Goal: Information Seeking & Learning: Learn about a topic

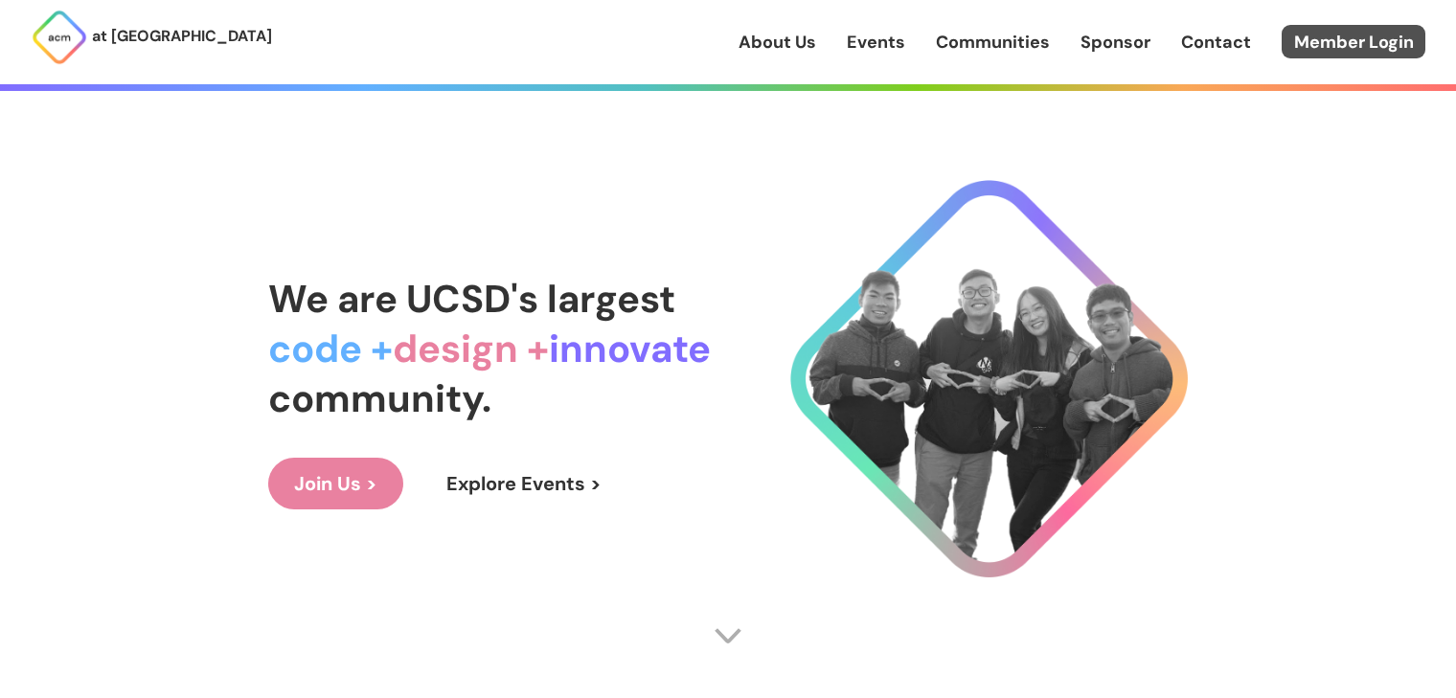
click at [1355, 44] on link "Member Login" at bounding box center [1353, 42] width 144 height 34
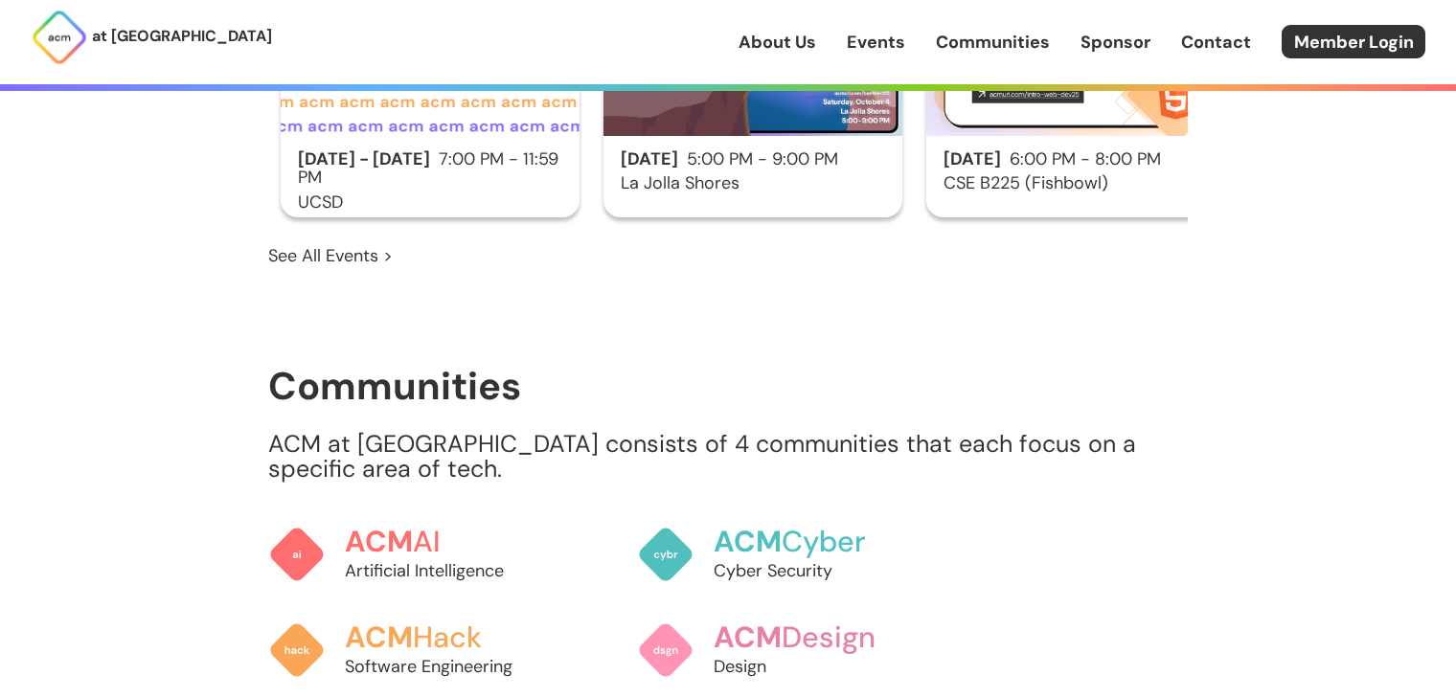
scroll to position [1428, 0]
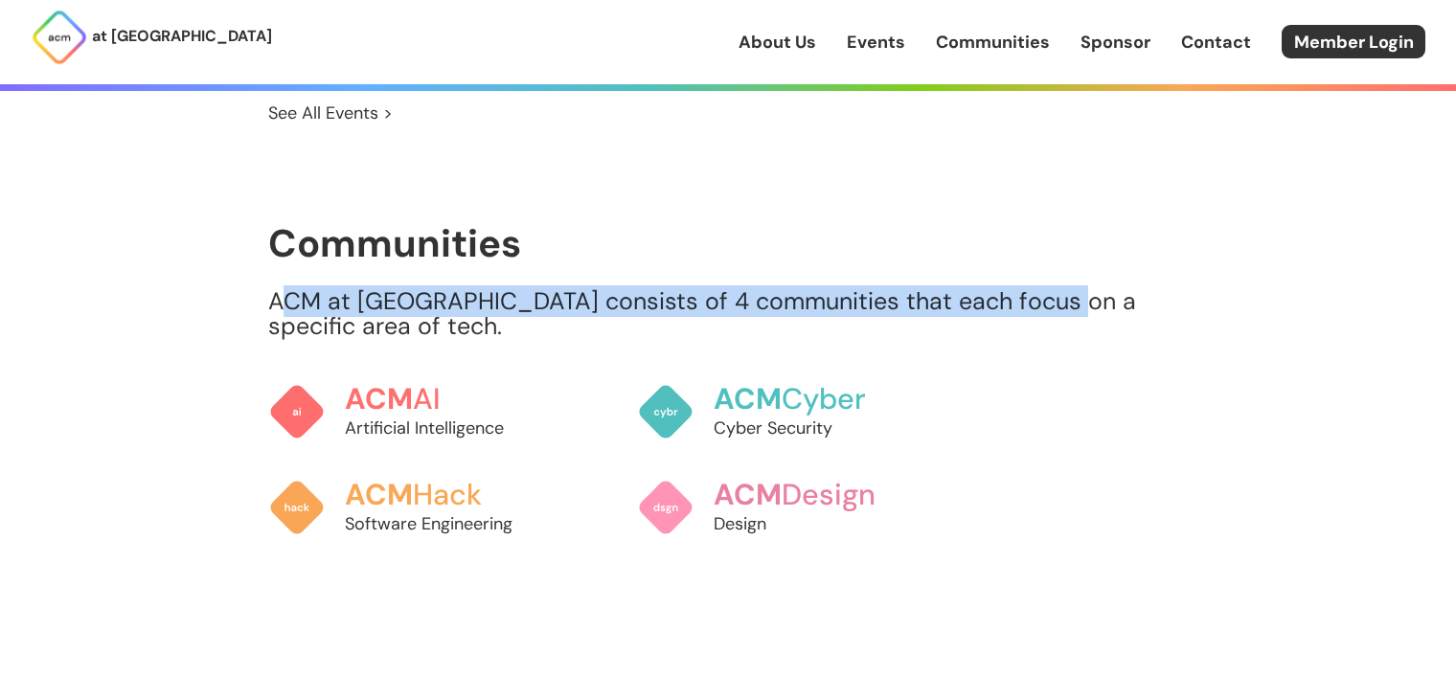
drag, startPoint x: 335, startPoint y: 272, endPoint x: 1040, endPoint y: 283, distance: 704.9
click at [1040, 289] on p "ACM at UCSD consists of 4 communities that each focus on a specific area of tec…" at bounding box center [727, 314] width 919 height 50
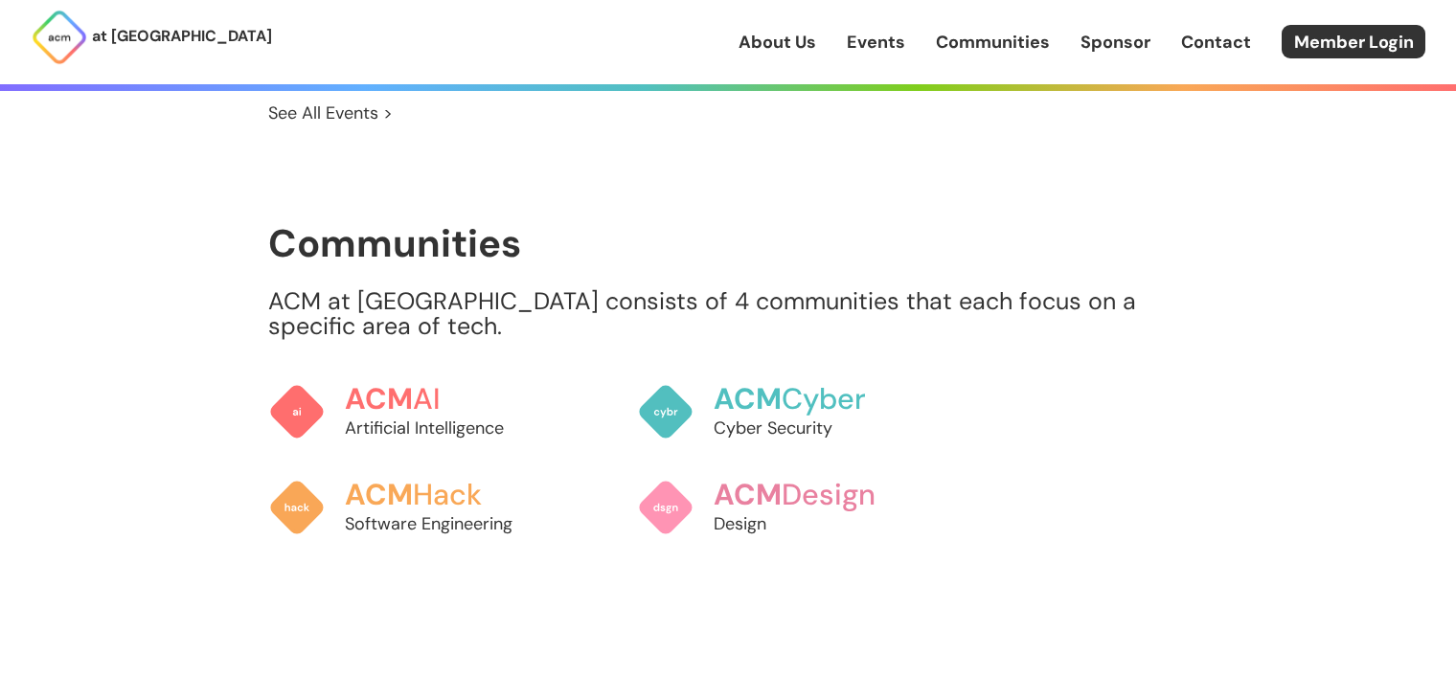
click at [1184, 310] on p "ACM at UCSD consists of 4 communities that each focus on a specific area of tec…" at bounding box center [727, 314] width 919 height 50
click at [395, 378] on span "ACM" at bounding box center [378, 397] width 72 height 39
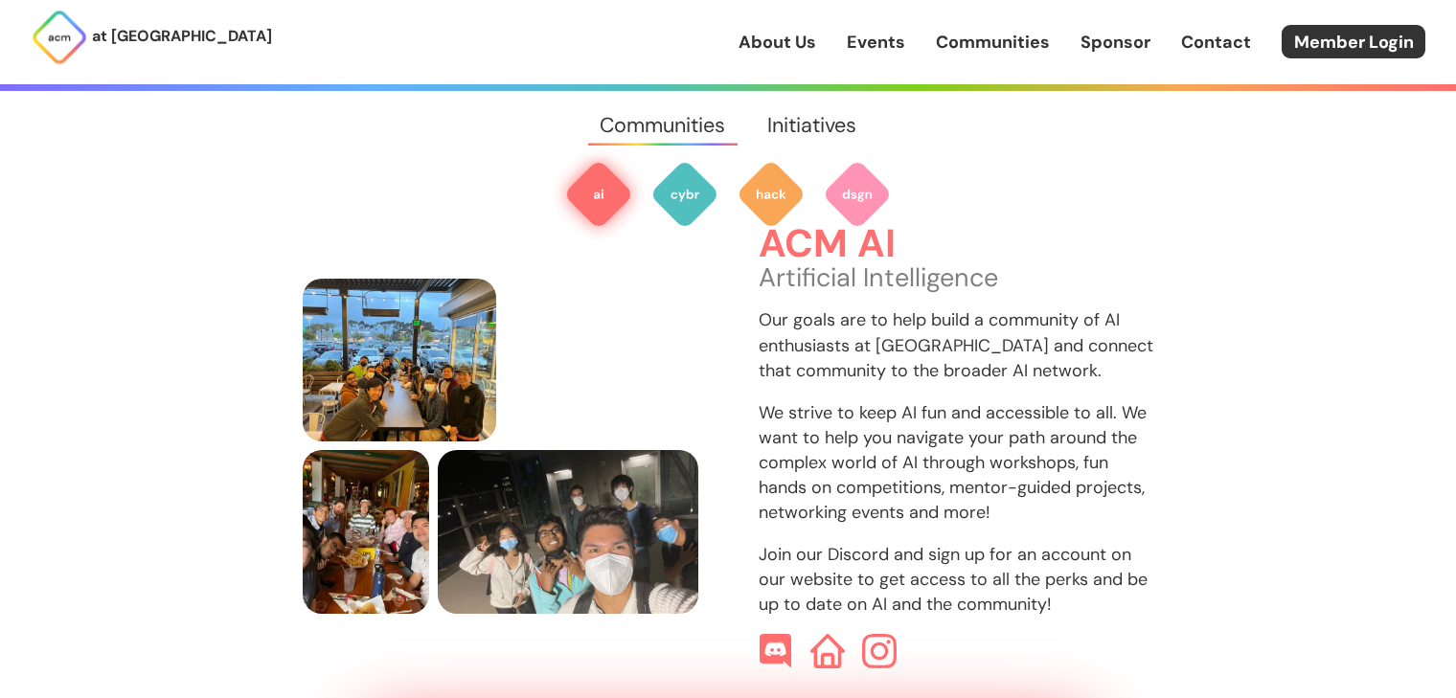
scroll to position [635, 0]
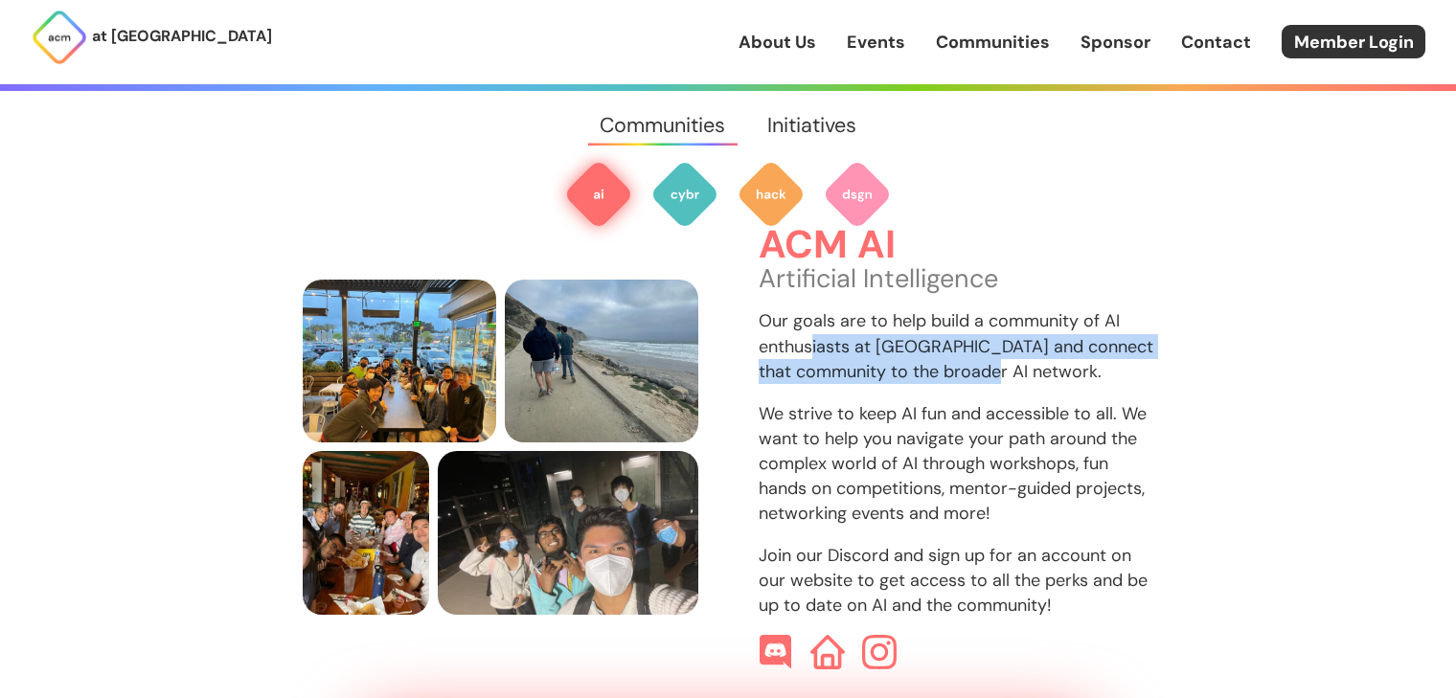
drag, startPoint x: 810, startPoint y: 312, endPoint x: 1143, endPoint y: 353, distance: 335.8
click at [1143, 353] on p "Our goals are to help build a community of AI enthusiasts at UCSD and connect t…" at bounding box center [955, 345] width 395 height 75
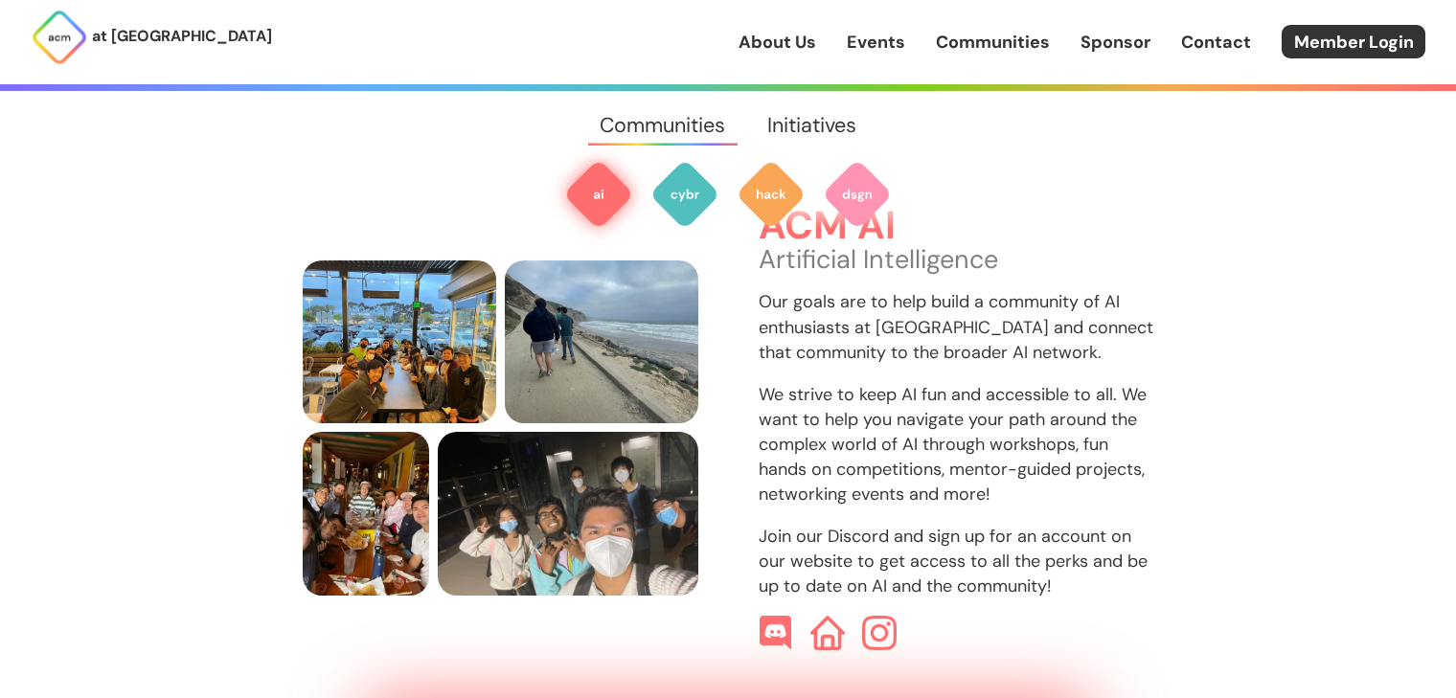
scroll to position [650, 0]
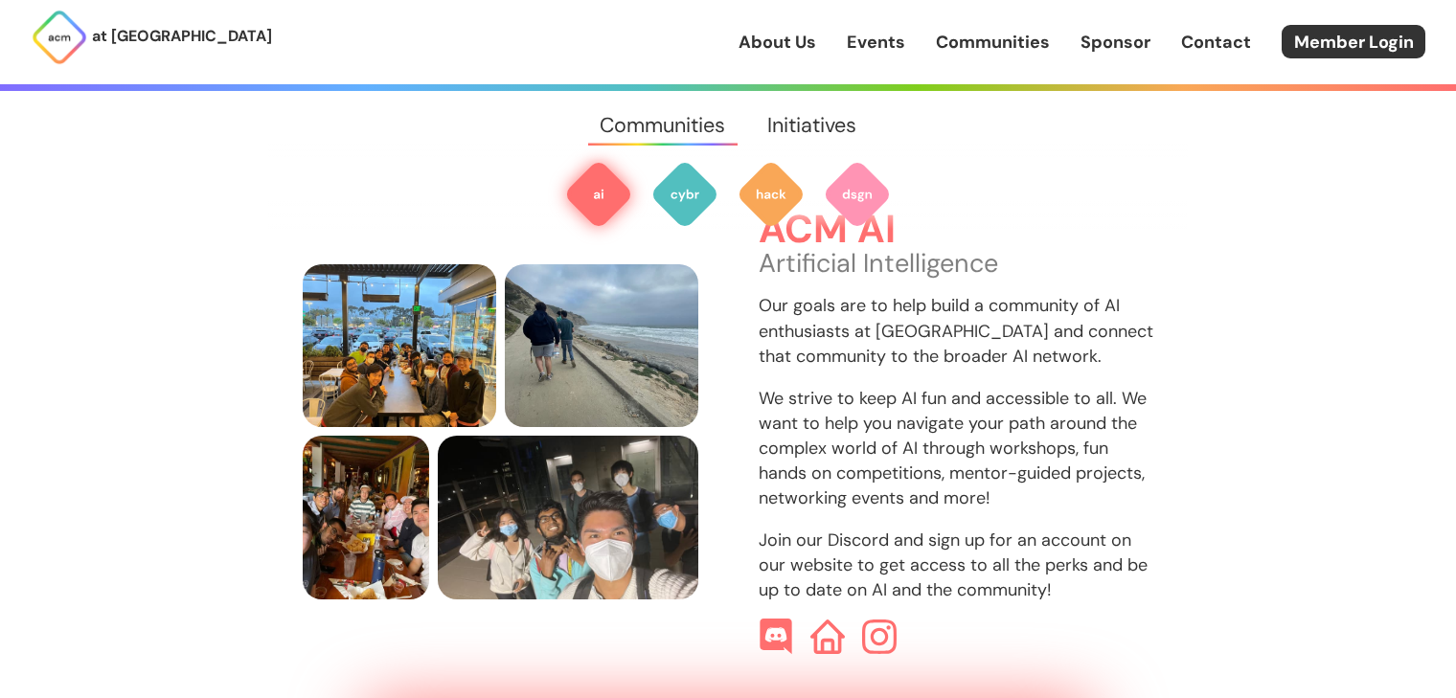
click at [781, 620] on img at bounding box center [775, 638] width 36 height 36
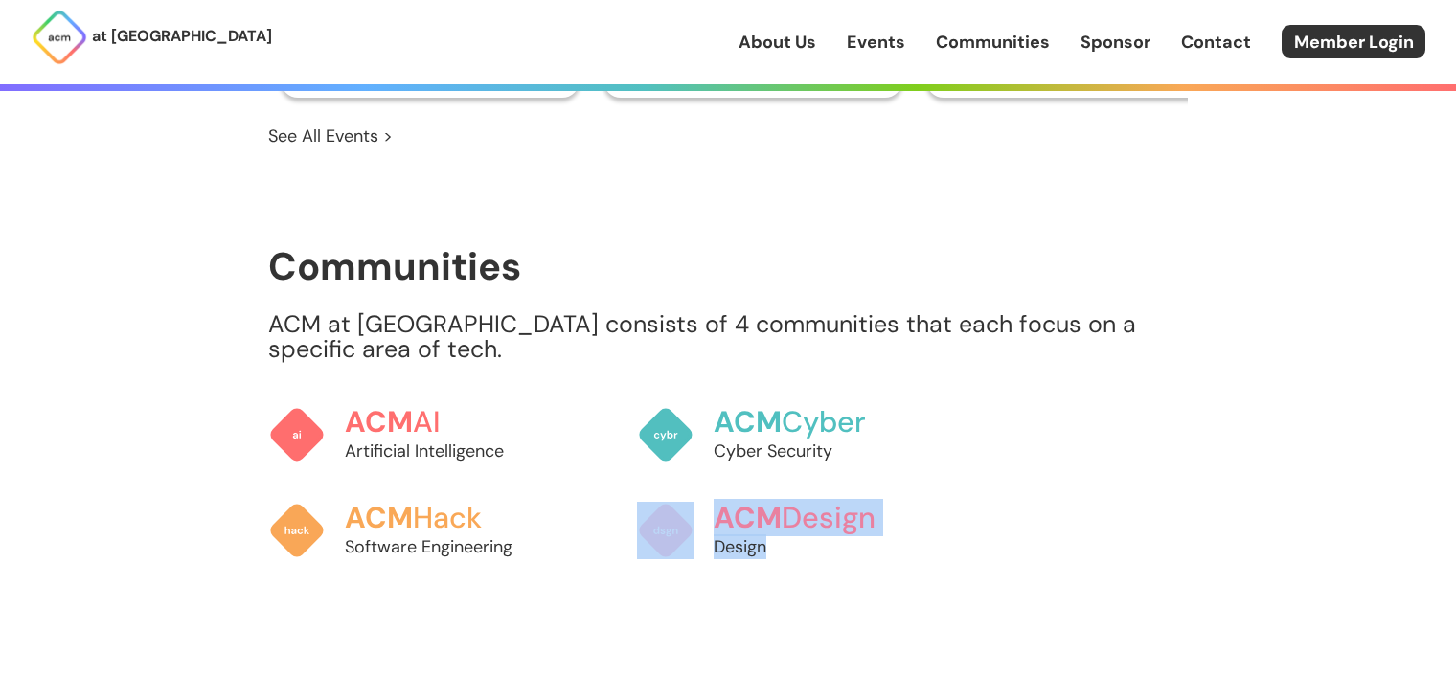
scroll to position [1406, 0]
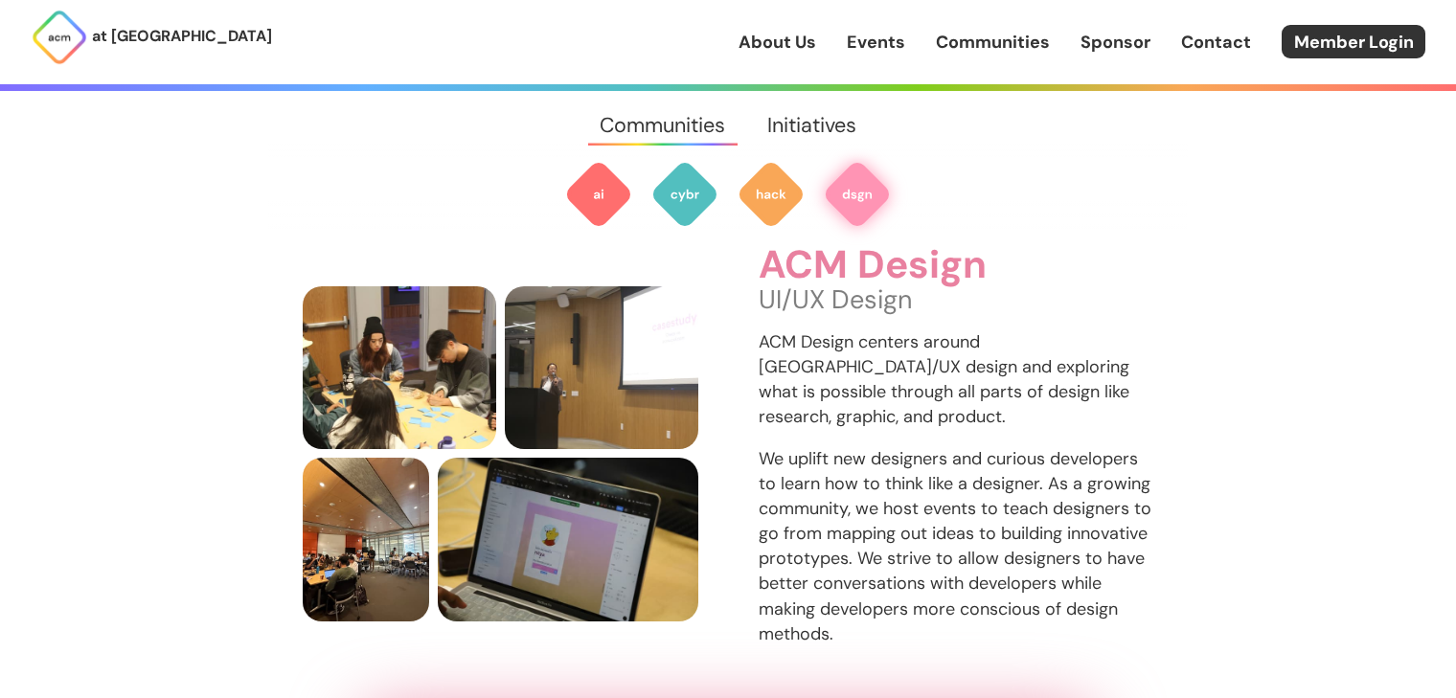
scroll to position [2693, 0]
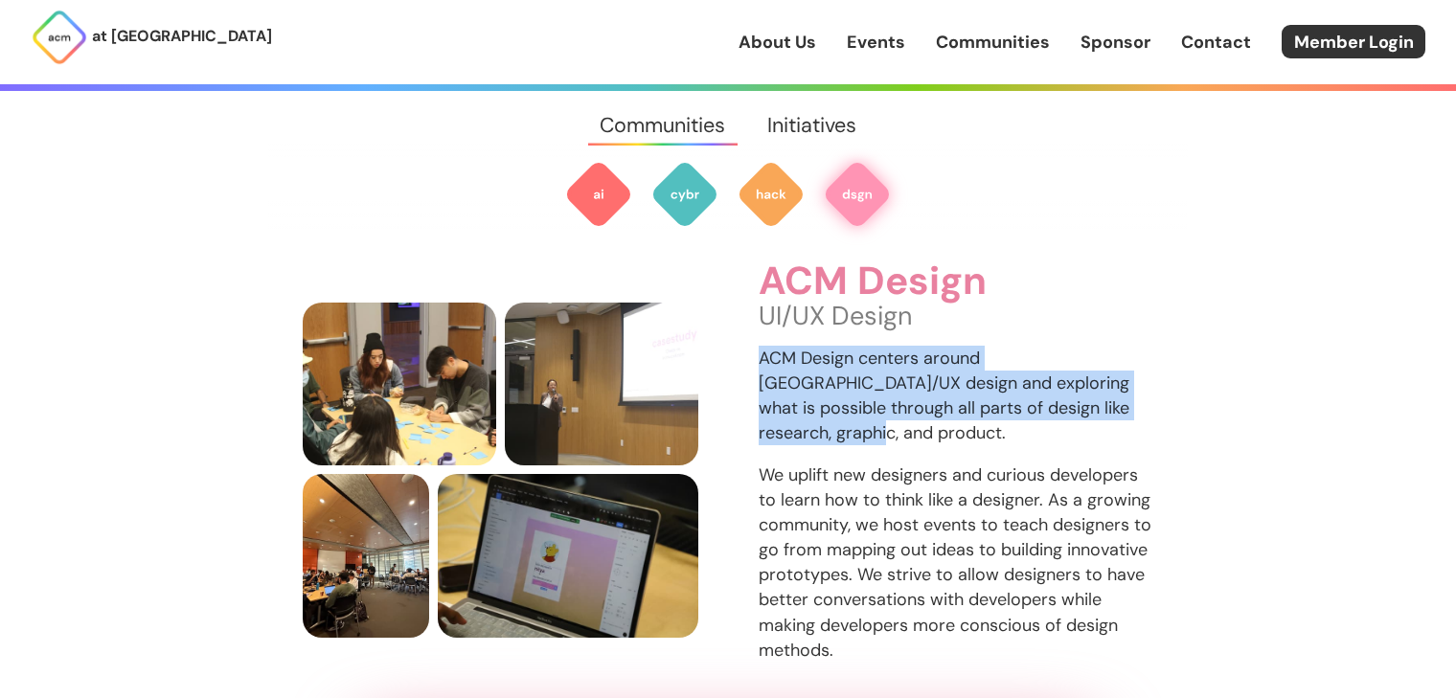
drag, startPoint x: 756, startPoint y: 333, endPoint x: 1078, endPoint y: 397, distance: 329.0
click at [1078, 397] on div "ACM Design UI/UX Design ACM Design centers around [GEOGRAPHIC_DATA]/UX design a…" at bounding box center [728, 469] width 850 height 419
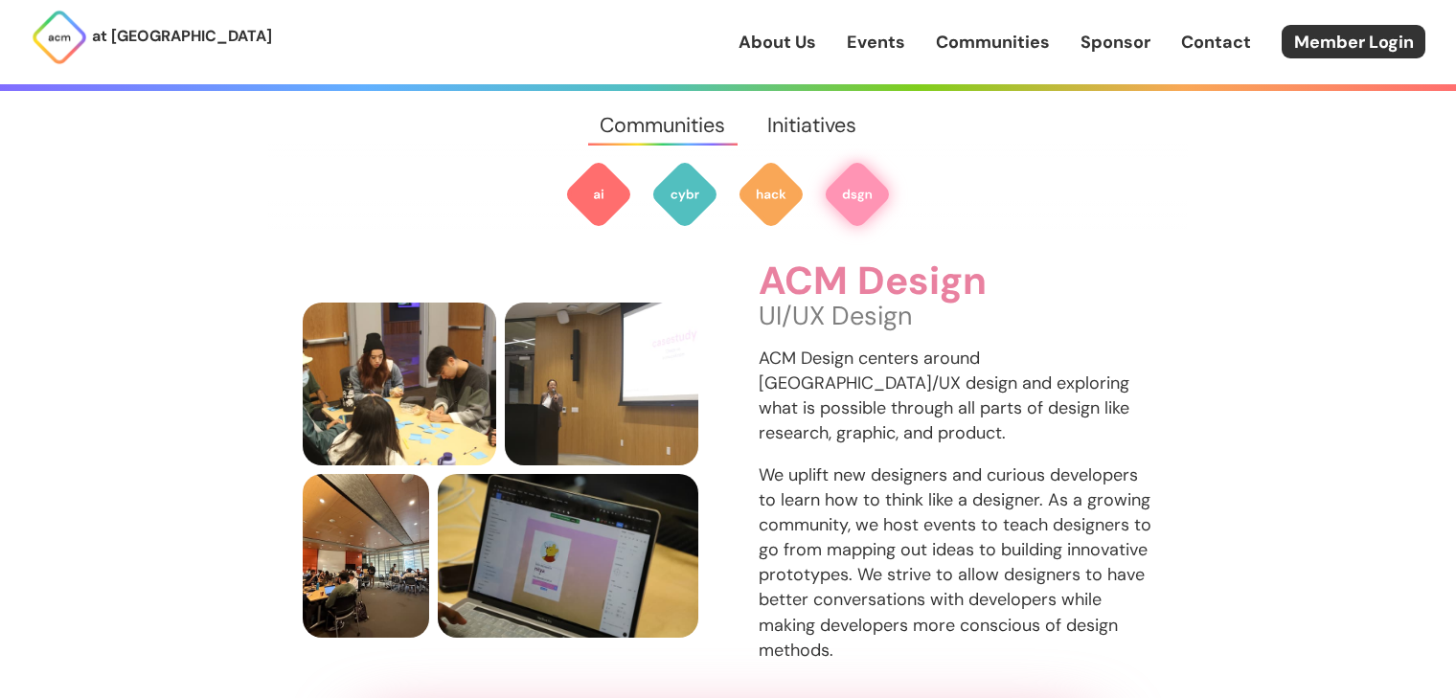
click at [1078, 398] on div "ACM Design UI/UX Design ACM Design centers around UI/UX design and exploring wh…" at bounding box center [955, 469] width 395 height 419
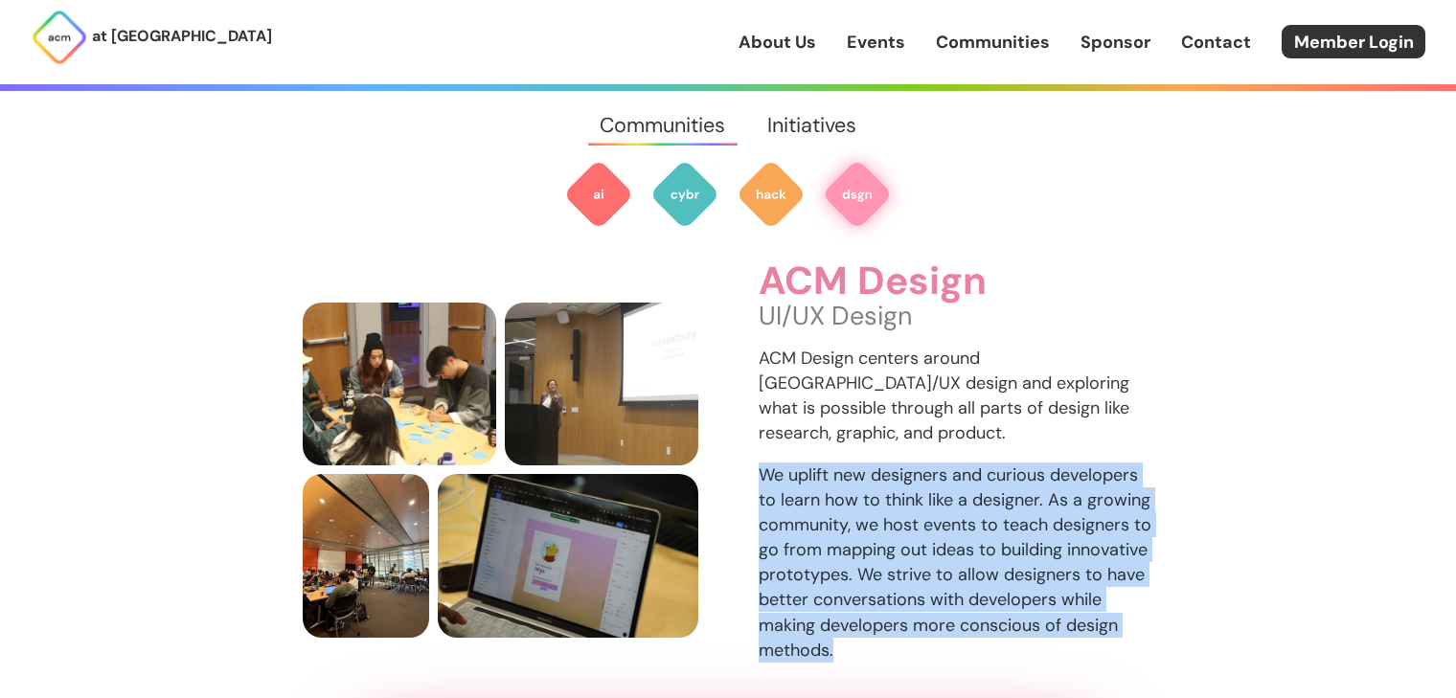
drag, startPoint x: 744, startPoint y: 431, endPoint x: 862, endPoint y: 587, distance: 195.5
click at [864, 587] on div "ACM Design UI/UX Design ACM Design centers around UI/UX design and exploring wh…" at bounding box center [728, 469] width 850 height 419
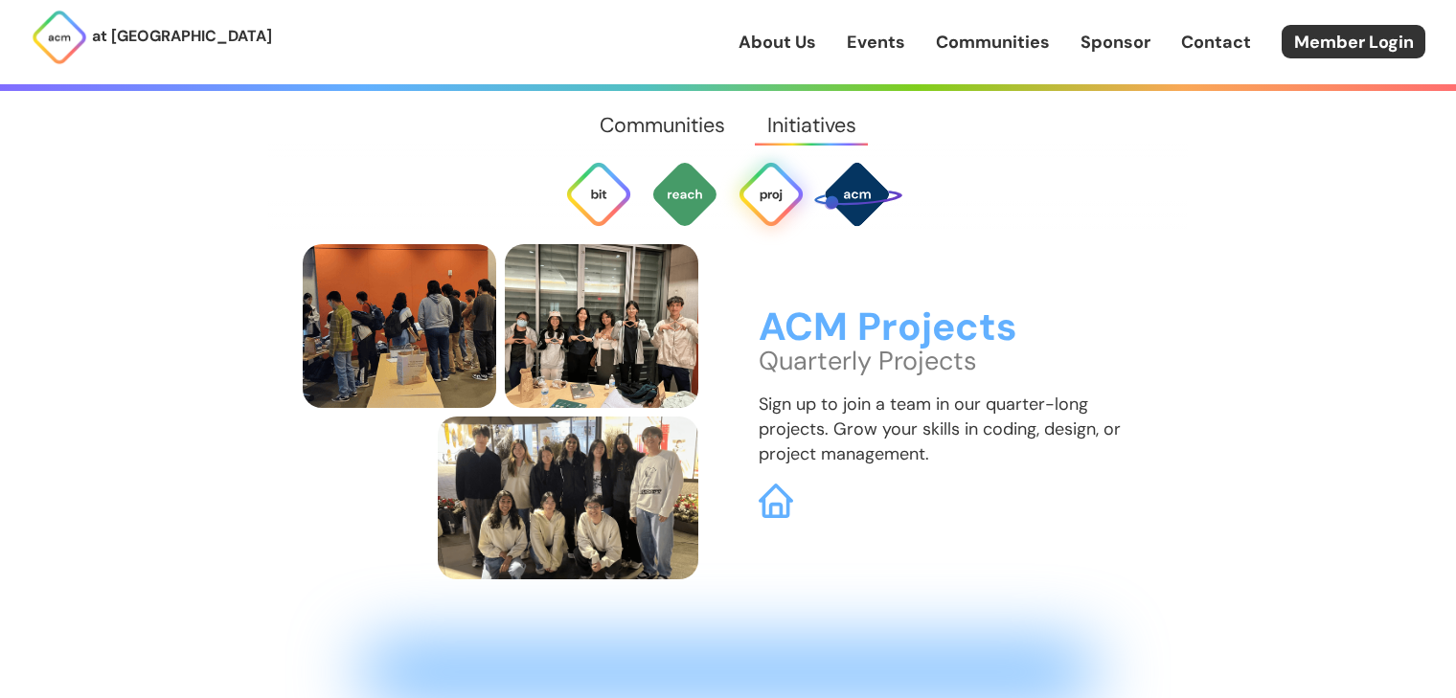
scroll to position [4845, 0]
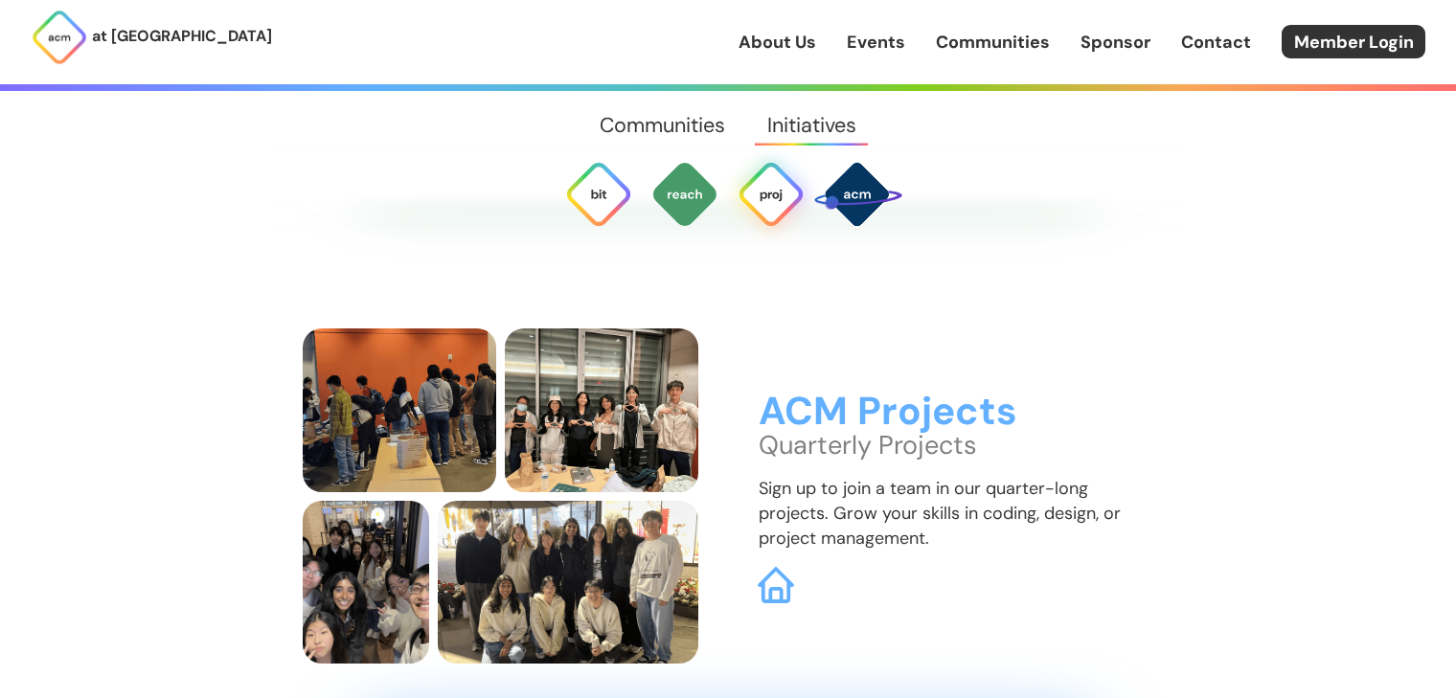
click at [775, 567] on img at bounding box center [775, 585] width 36 height 36
